Goal: Information Seeking & Learning: Learn about a topic

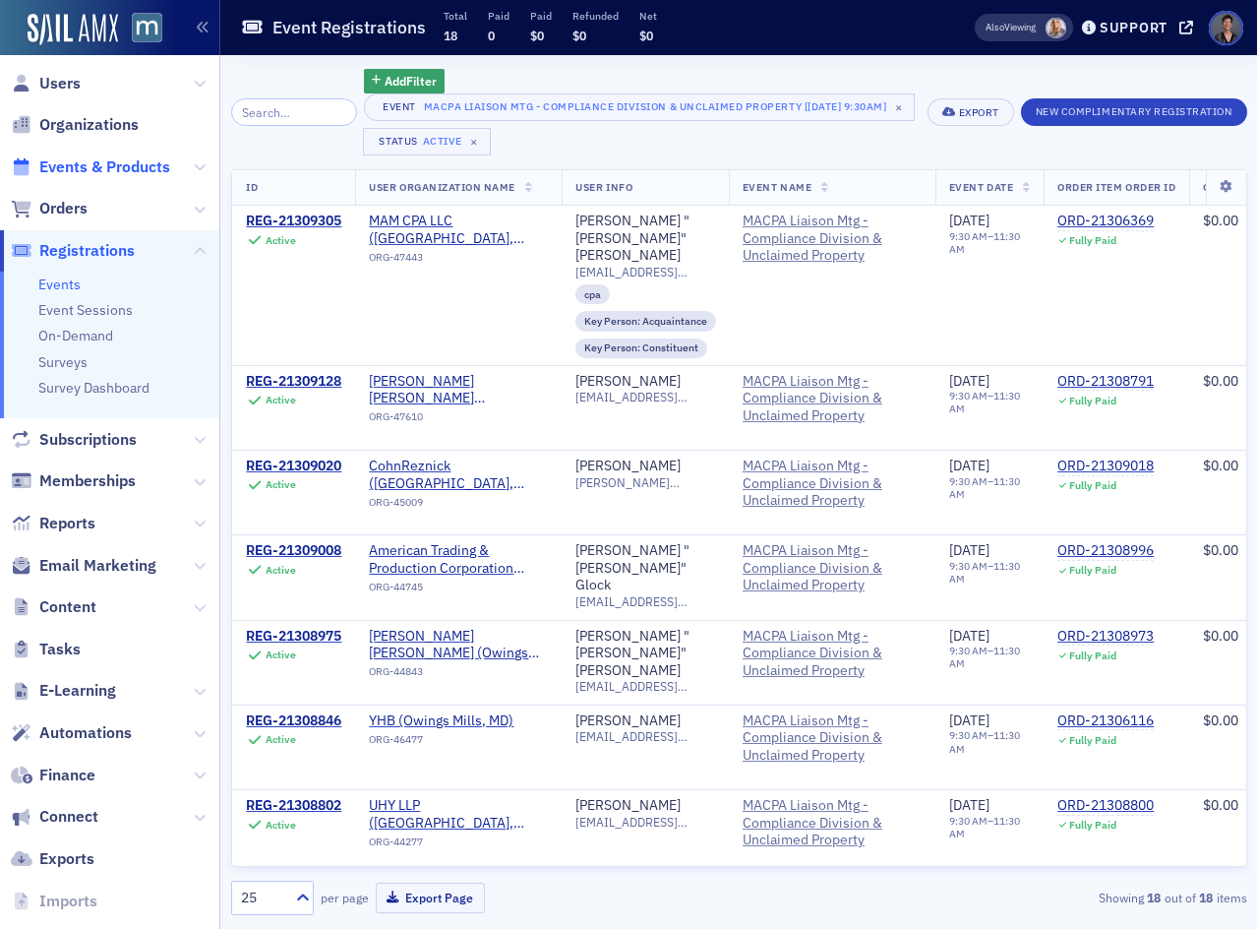
click at [75, 166] on span "Events & Products" at bounding box center [104, 167] width 131 height 22
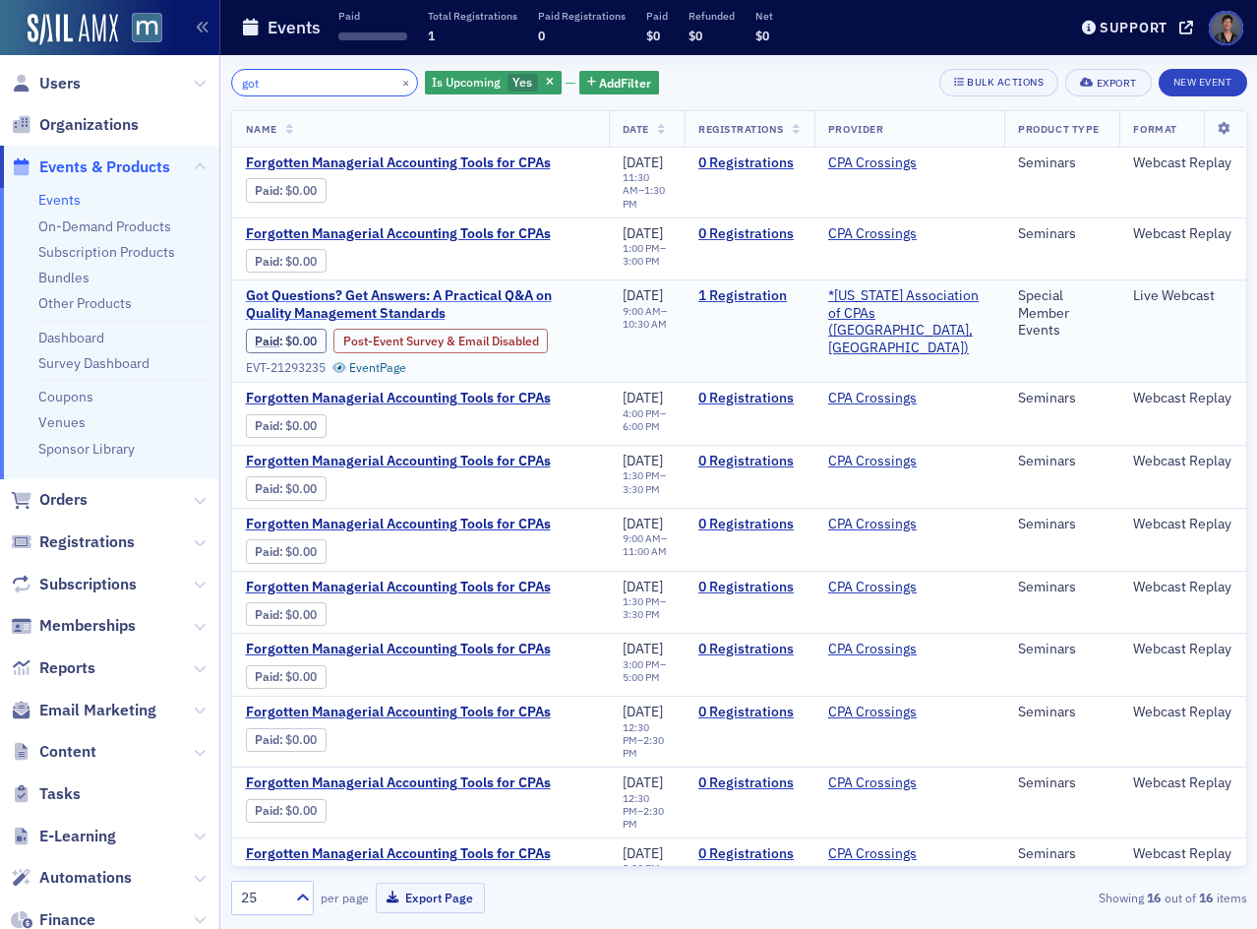
type input "got"
click at [478, 287] on span "Got Questions? Get Answers: A Practical Q&A on Quality Management Standards" at bounding box center [420, 304] width 349 height 34
